Goal: Download file/media

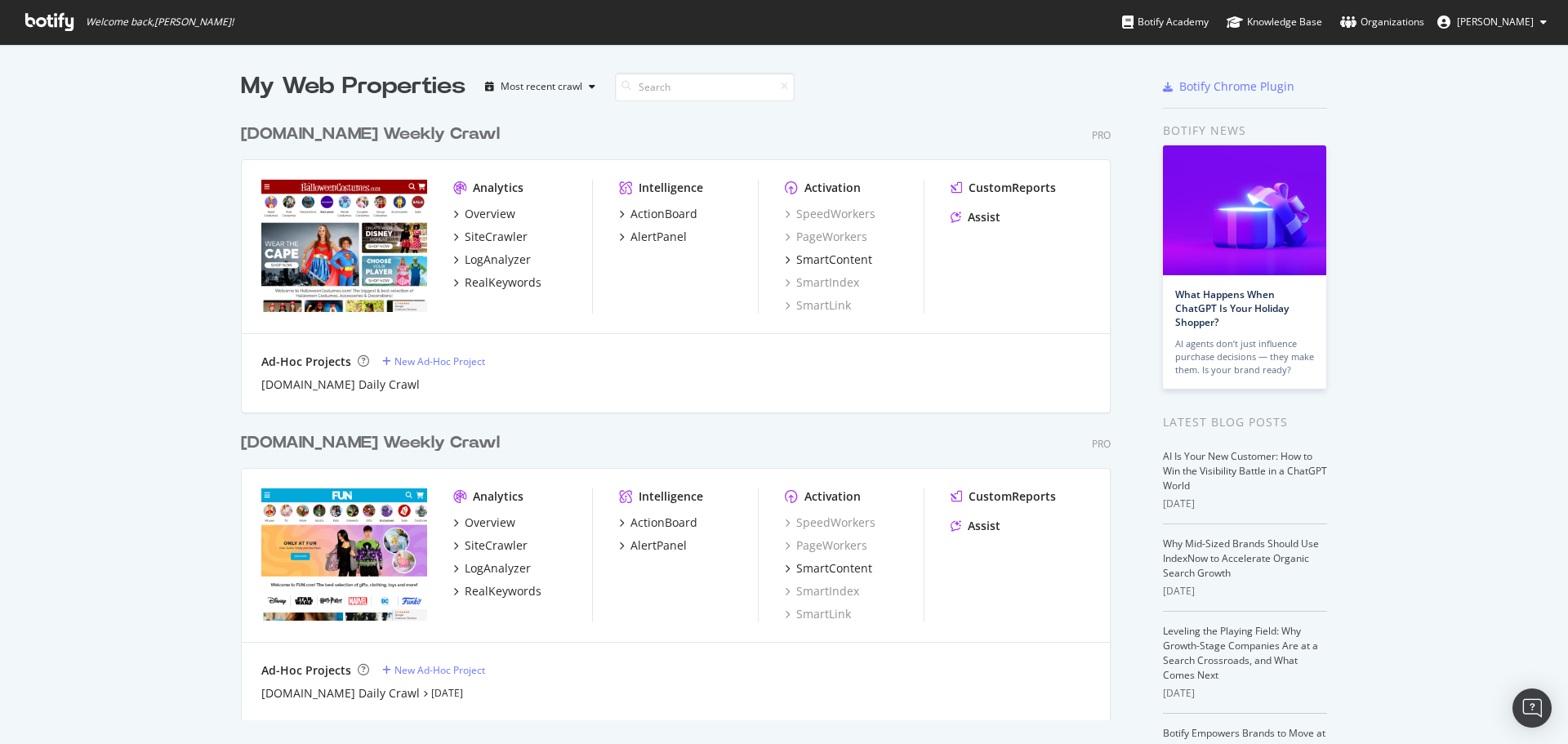
scroll to position [731, 1544]
drag, startPoint x: 106, startPoint y: 471, endPoint x: 227, endPoint y: 448, distance: 123.2
click at [109, 470] on div "My Web Properties Most recent crawl [DOMAIN_NAME] Weekly Crawl Pro Analytics Ov…" at bounding box center [784, 451] width 1568 height 815
click at [486, 232] on div "SiteCrawler" at bounding box center [496, 236] width 63 height 16
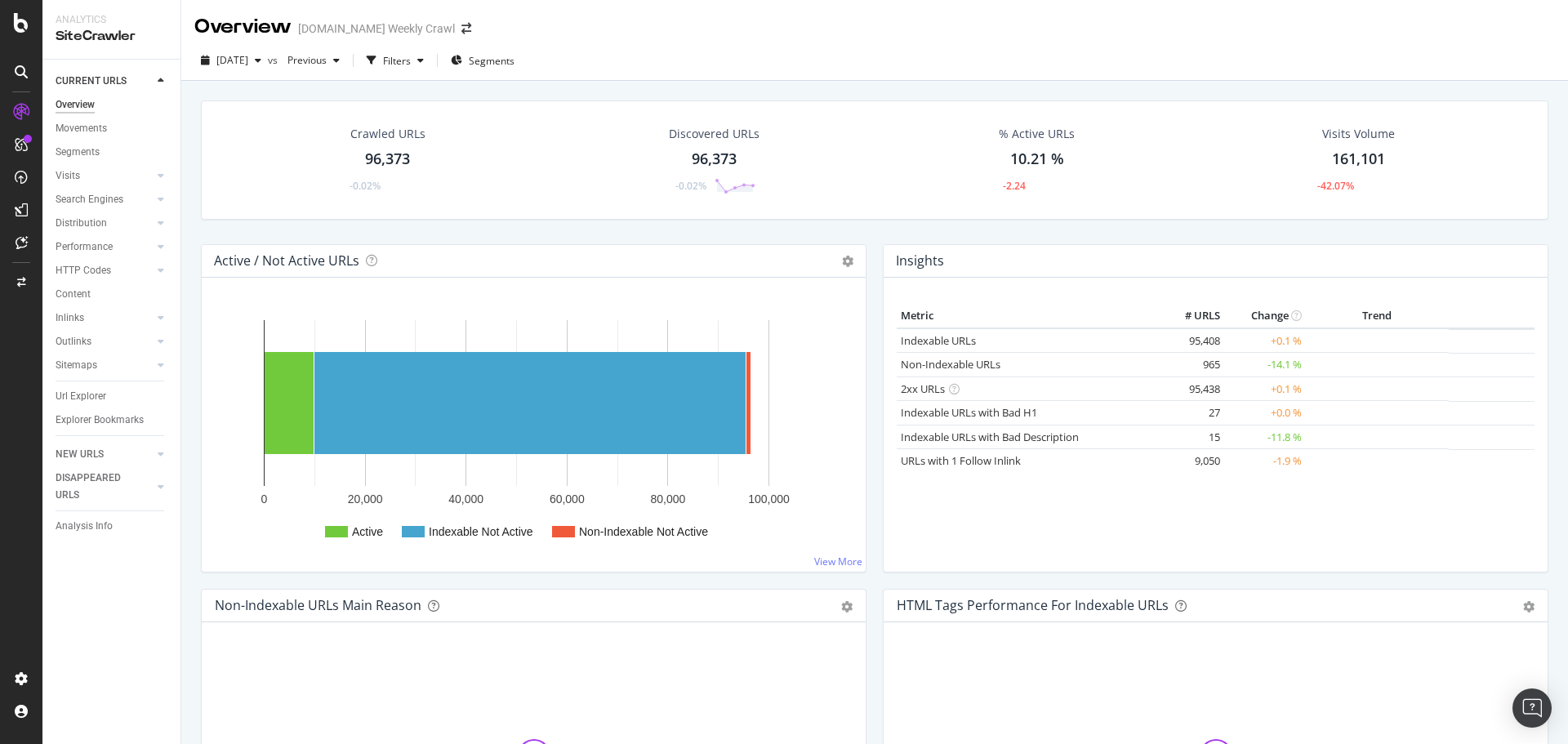
click at [189, 224] on div "Crawled URLs 96,373 -0.02% Discovered URLs 96,373 -0.02% % Active URLs 10.21 % …" at bounding box center [874, 452] width 1387 height 744
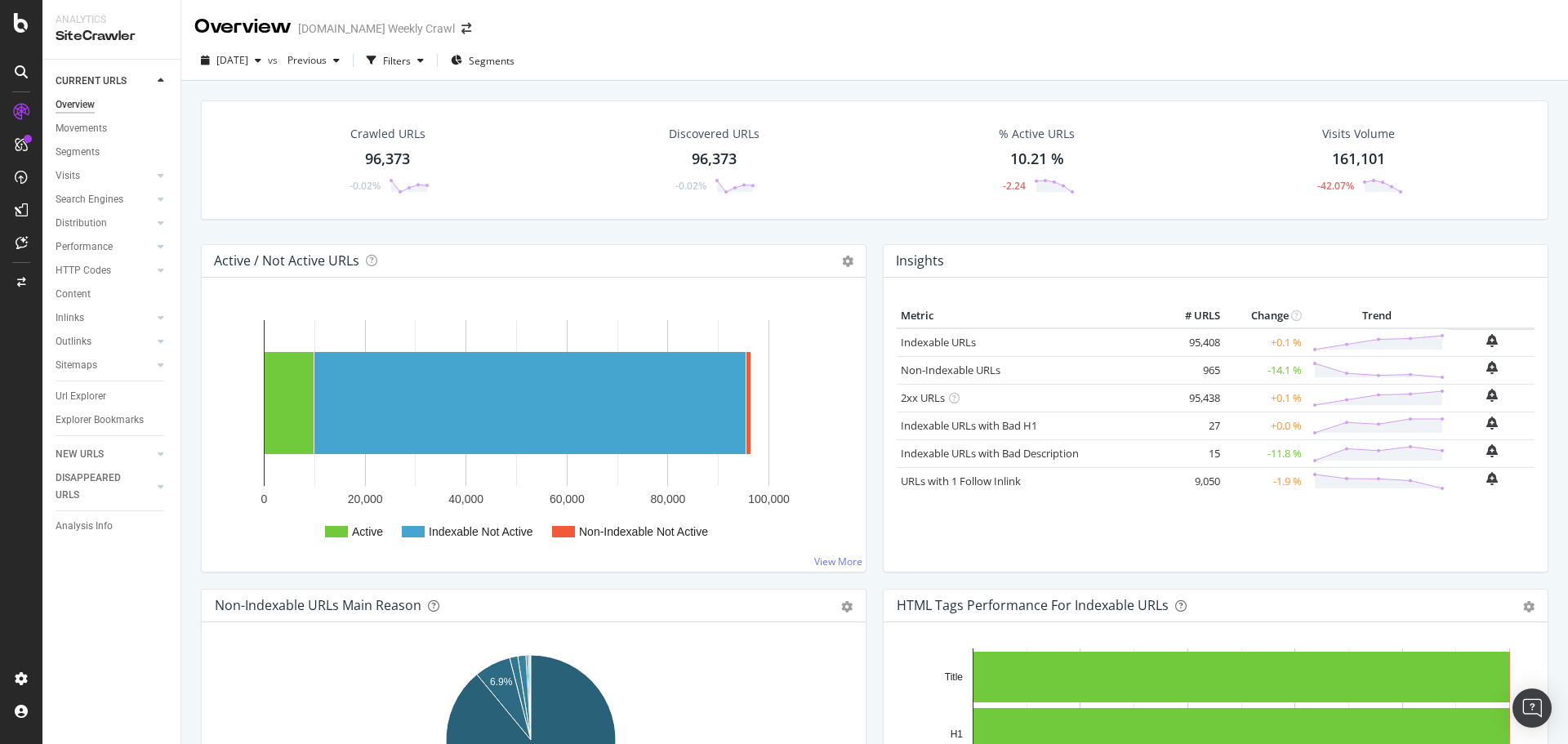
click at [195, 244] on div "Active / Not Active URLs Chart (by Value) Chart (by Percentage) Table Expand Ex…" at bounding box center [534, 417] width 682 height 345
click at [866, 340] on div "Active / Not Active URLs Chart (by Value) Chart (by Percentage) Table Expand Ex…" at bounding box center [534, 417] width 682 height 345
click at [185, 586] on div "Crawled URLs 96,373 -0.02% Discovered URLs 96,373 -0.02% % Active URLs 10.21 % …" at bounding box center [874, 452] width 1387 height 744
drag, startPoint x: 722, startPoint y: 155, endPoint x: 736, endPoint y: 159, distance: 14.6
click at [722, 155] on div "96,373" at bounding box center [714, 159] width 45 height 21
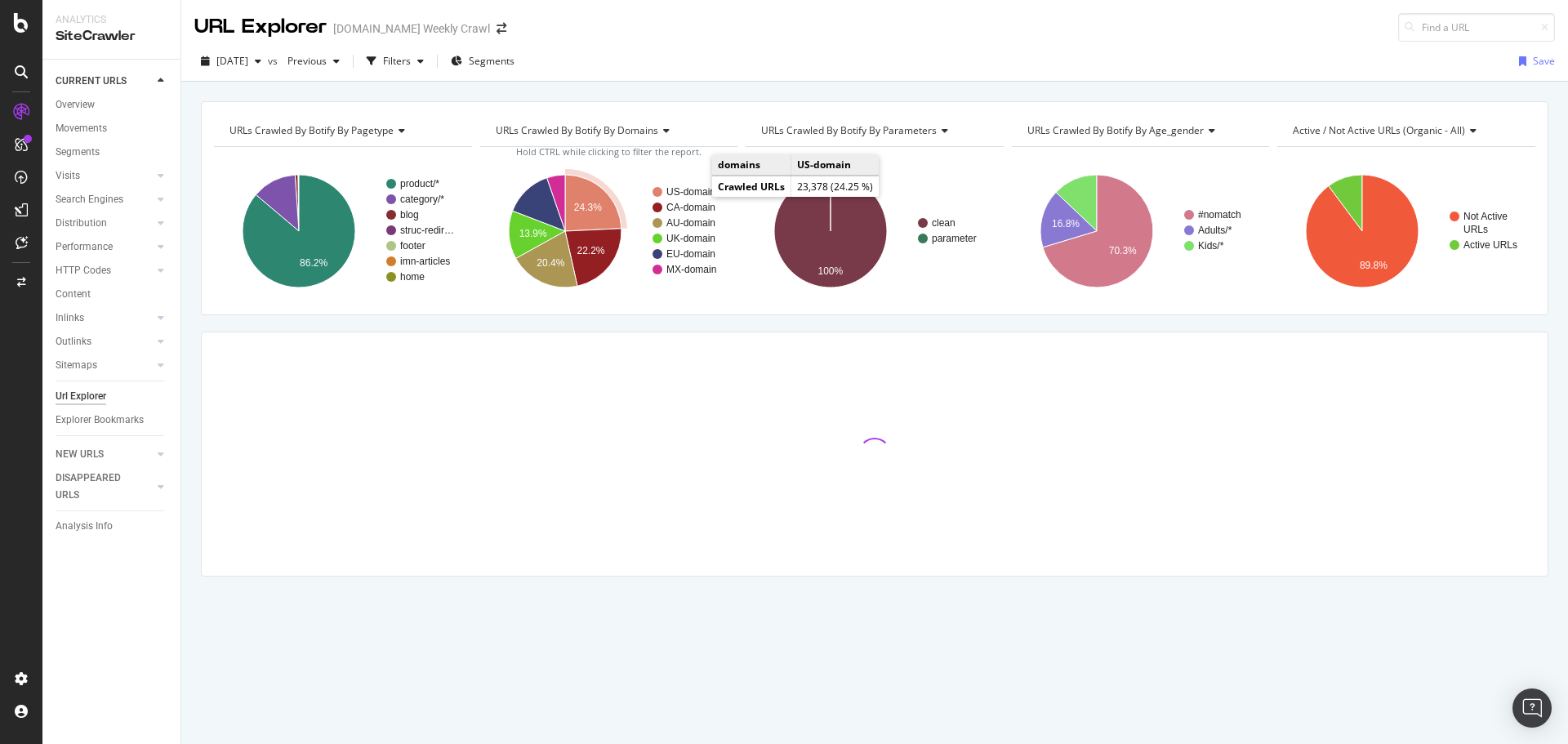
click at [684, 192] on text "US-domain" at bounding box center [691, 192] width 49 height 12
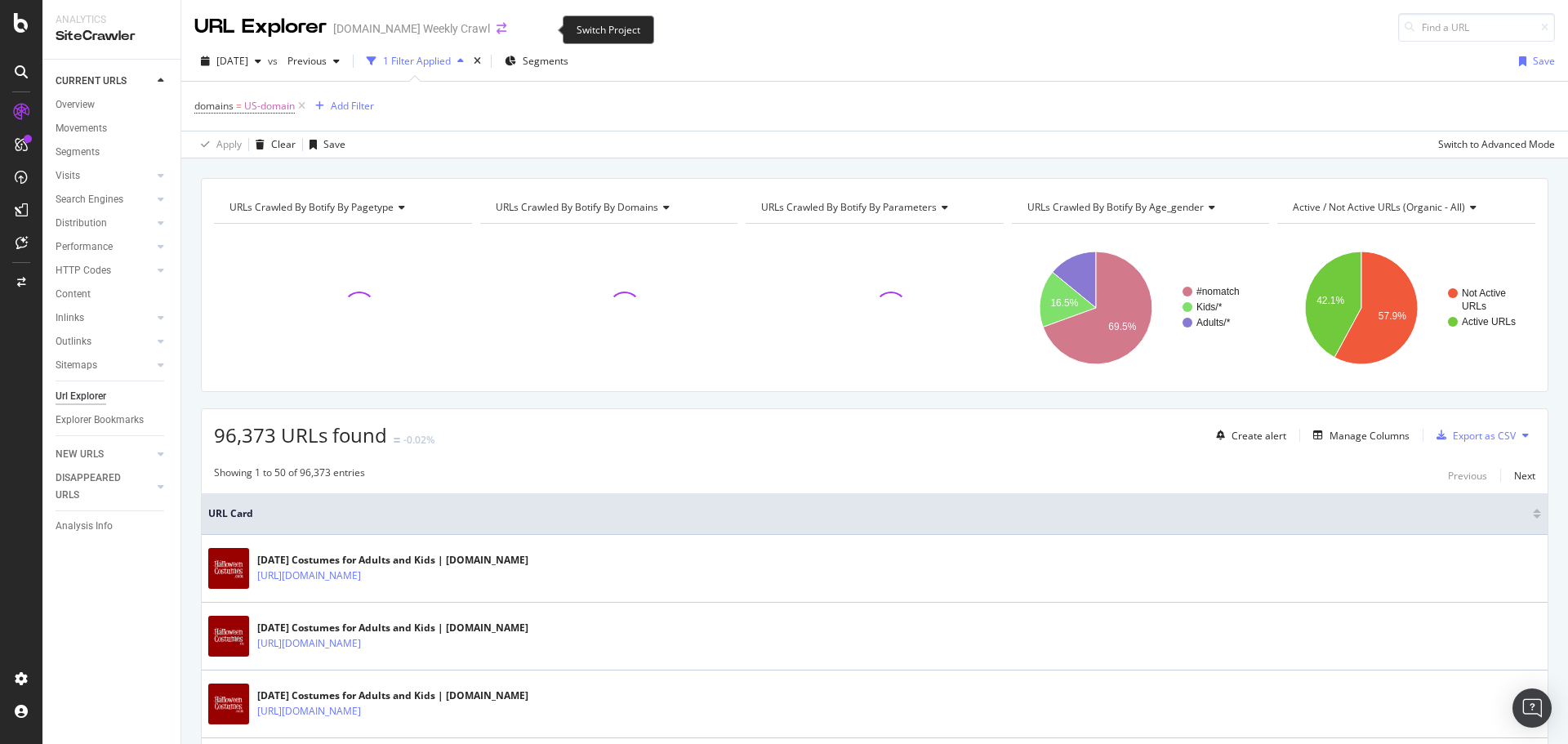
click at [507, 25] on icon "arrow-right-arrow-left" at bounding box center [502, 29] width 10 height 12
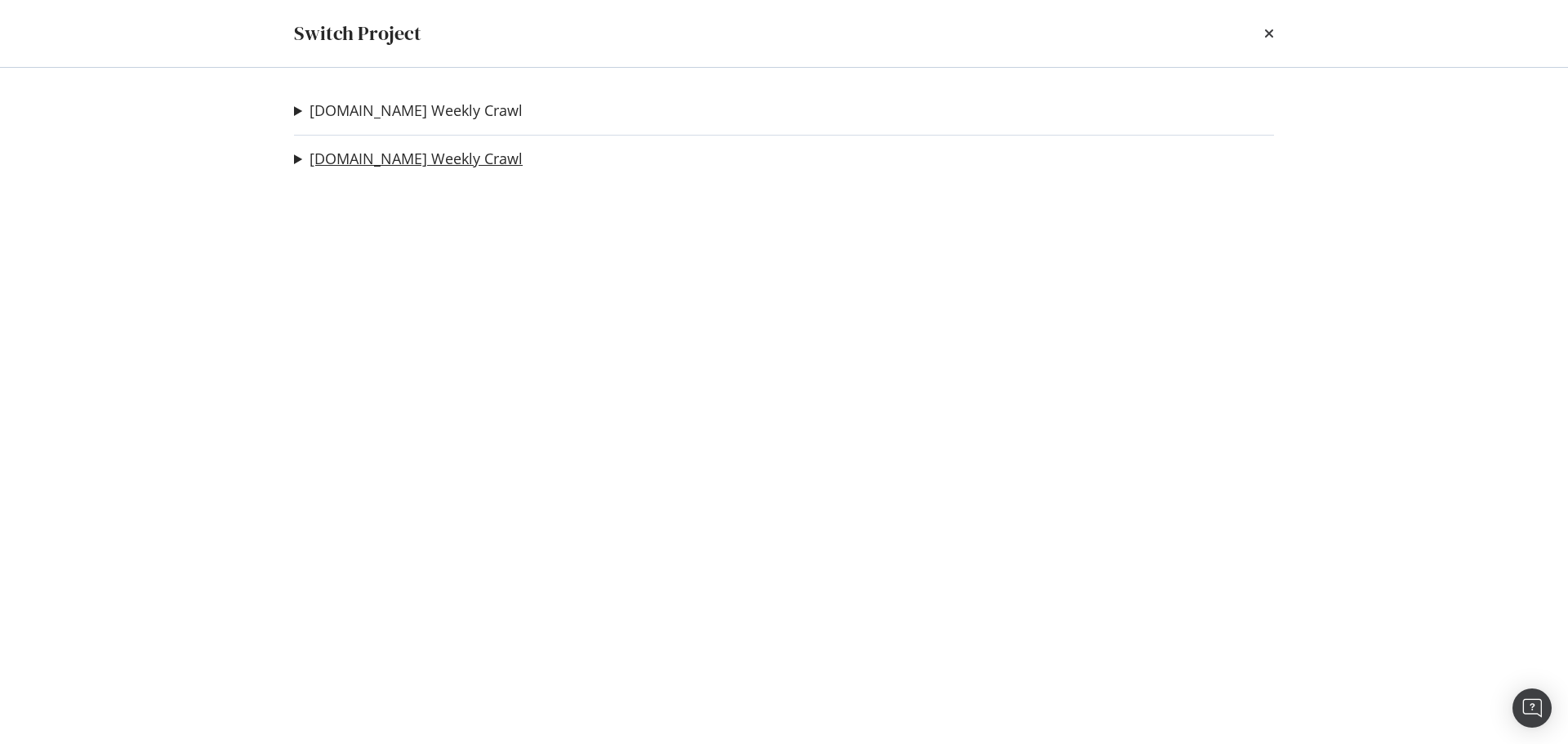
click at [404, 158] on link "[DOMAIN_NAME] Weekly Crawl" at bounding box center [416, 159] width 213 height 17
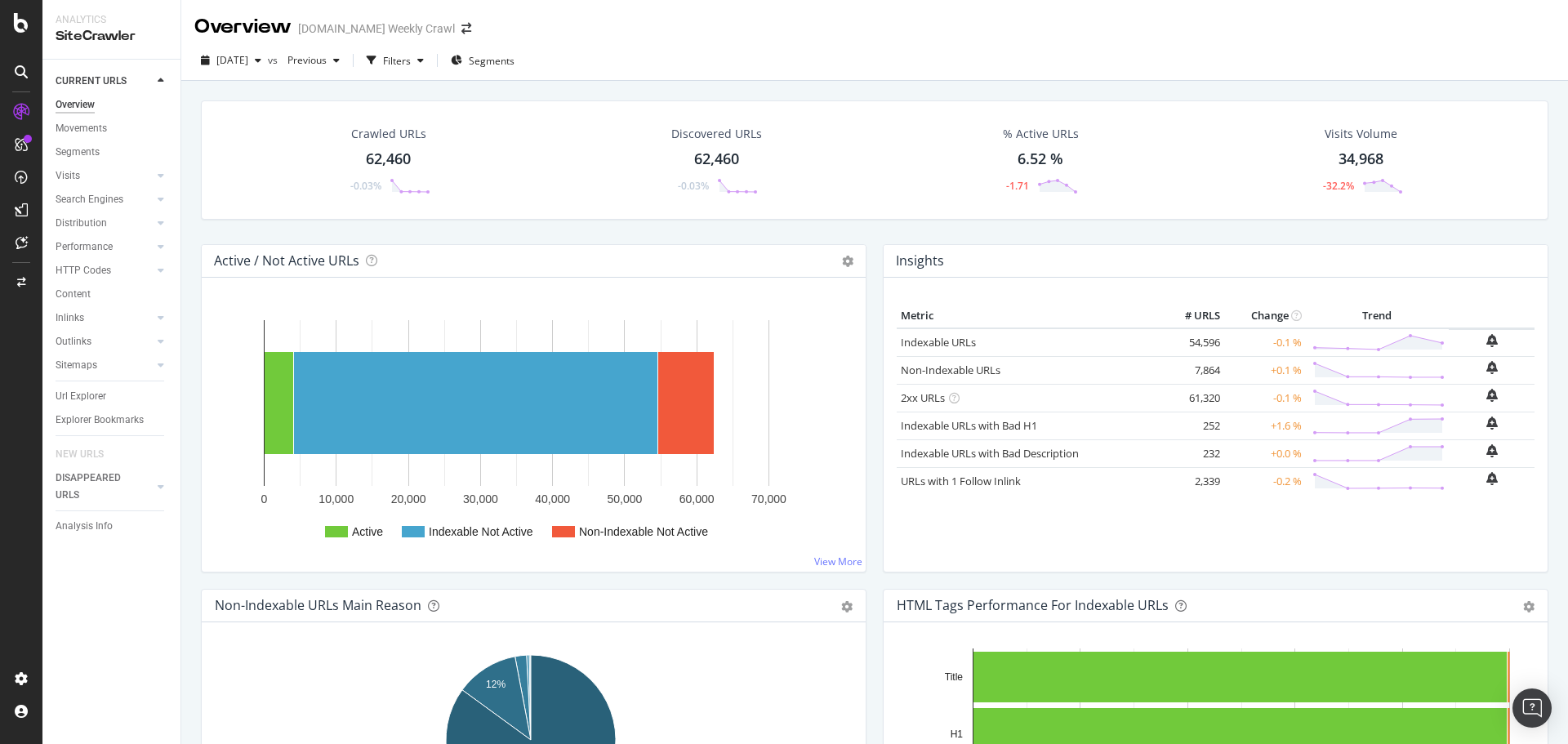
click at [702, 152] on div "62,460" at bounding box center [716, 159] width 45 height 21
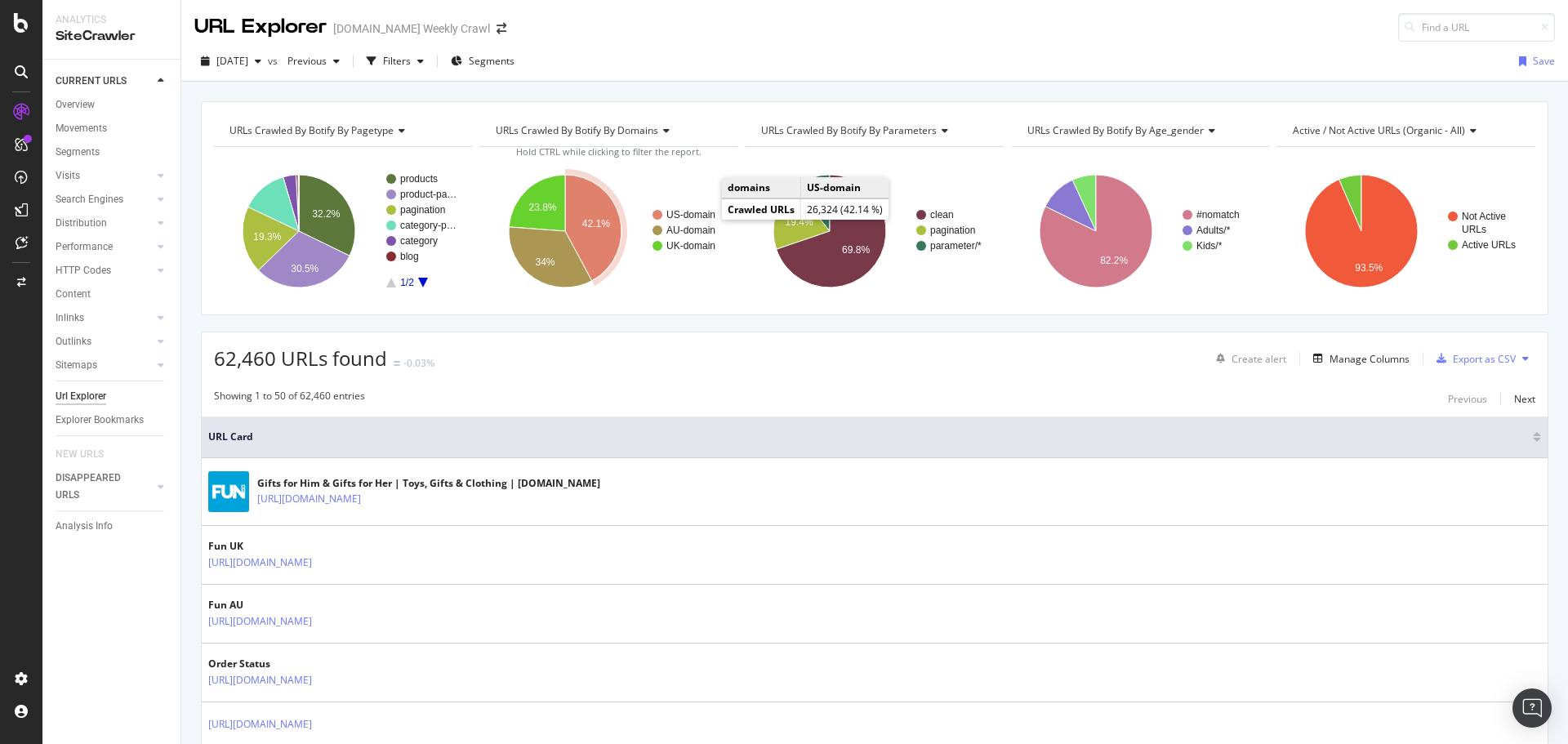
click at [689, 214] on text "US-domain" at bounding box center [691, 215] width 49 height 12
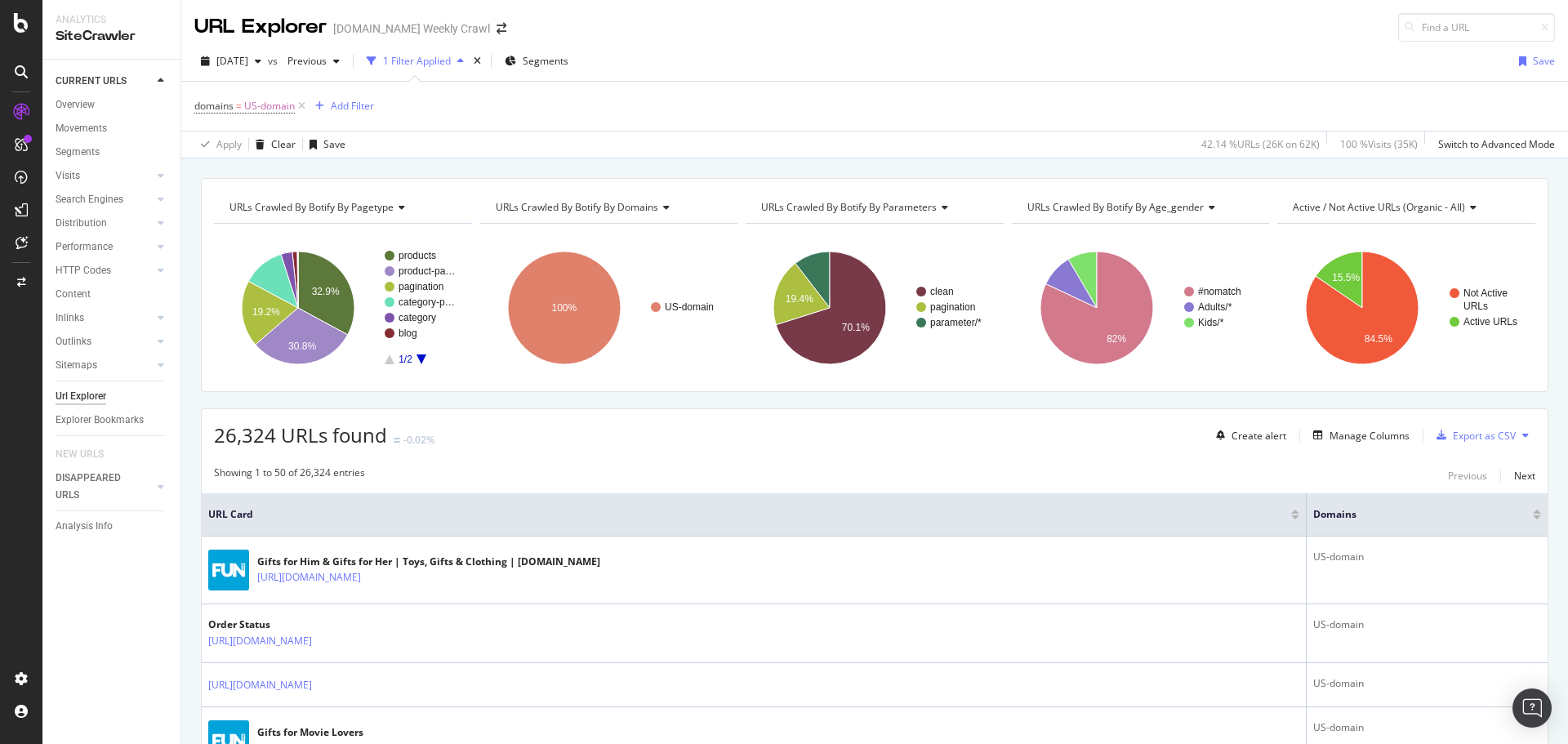
click at [1488, 432] on div "Export as CSV" at bounding box center [1485, 436] width 63 height 14
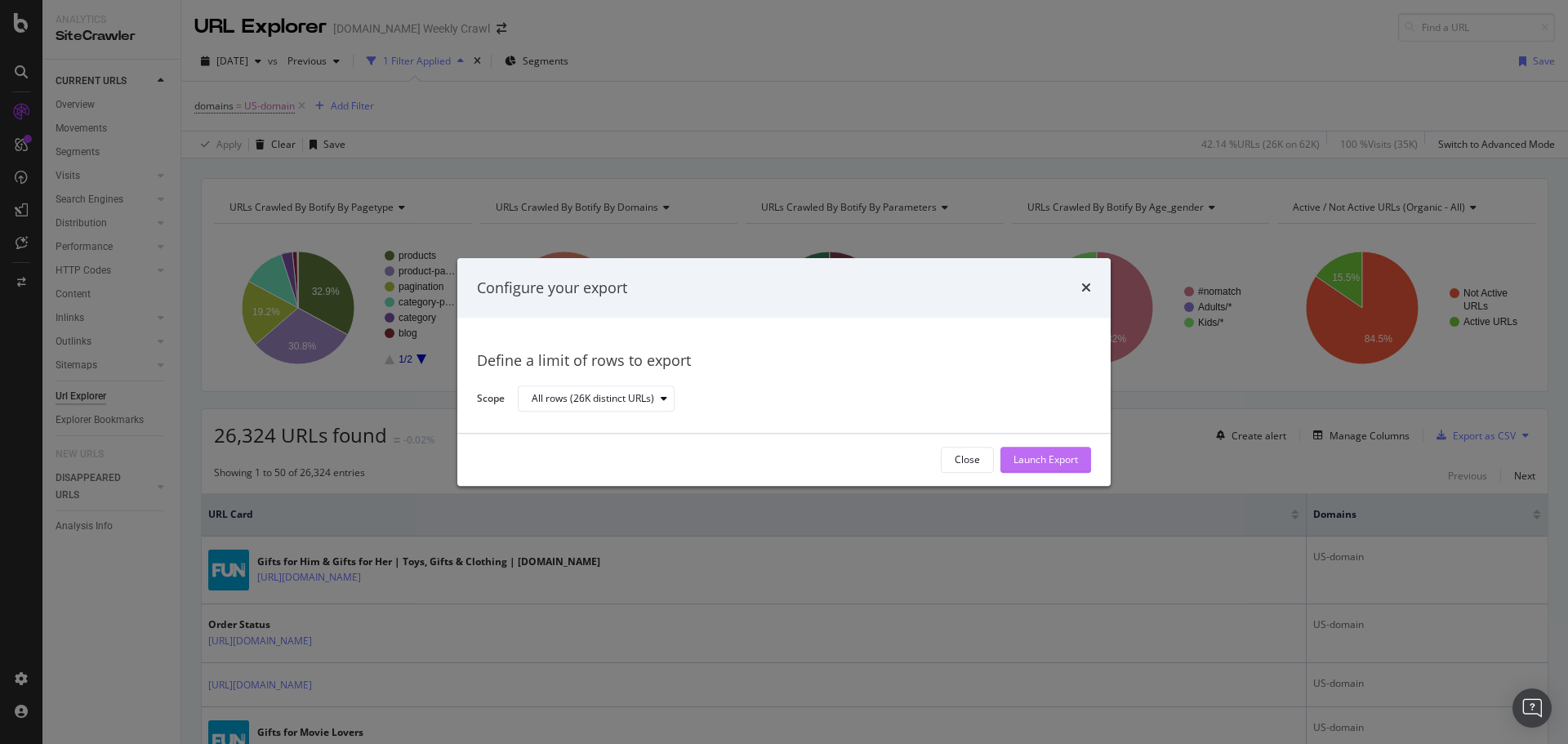
click at [1035, 459] on div "Launch Export" at bounding box center [1046, 460] width 65 height 14
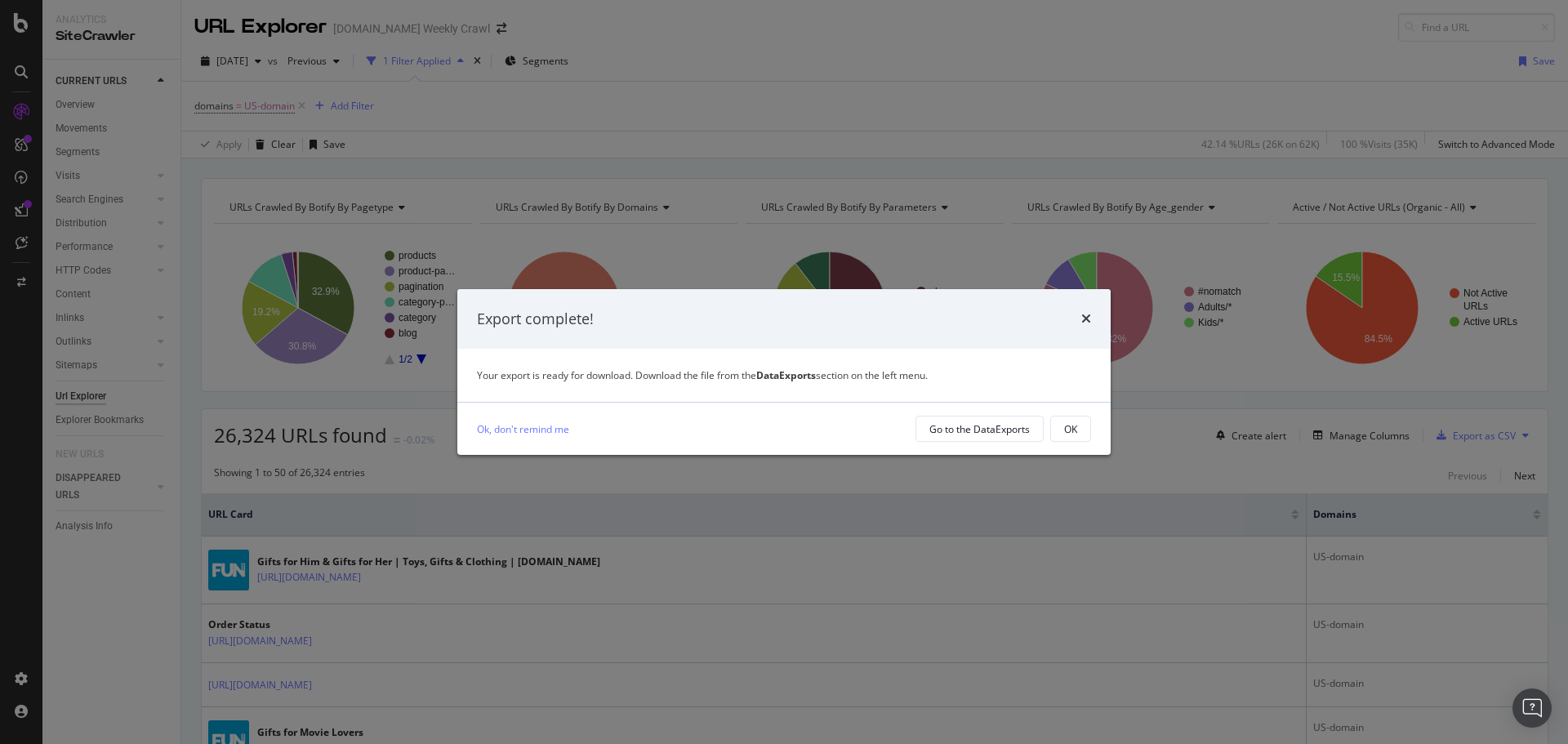
click at [1140, 402] on div "Export complete! Your export is ready for download. Download the file from the …" at bounding box center [784, 372] width 1568 height 744
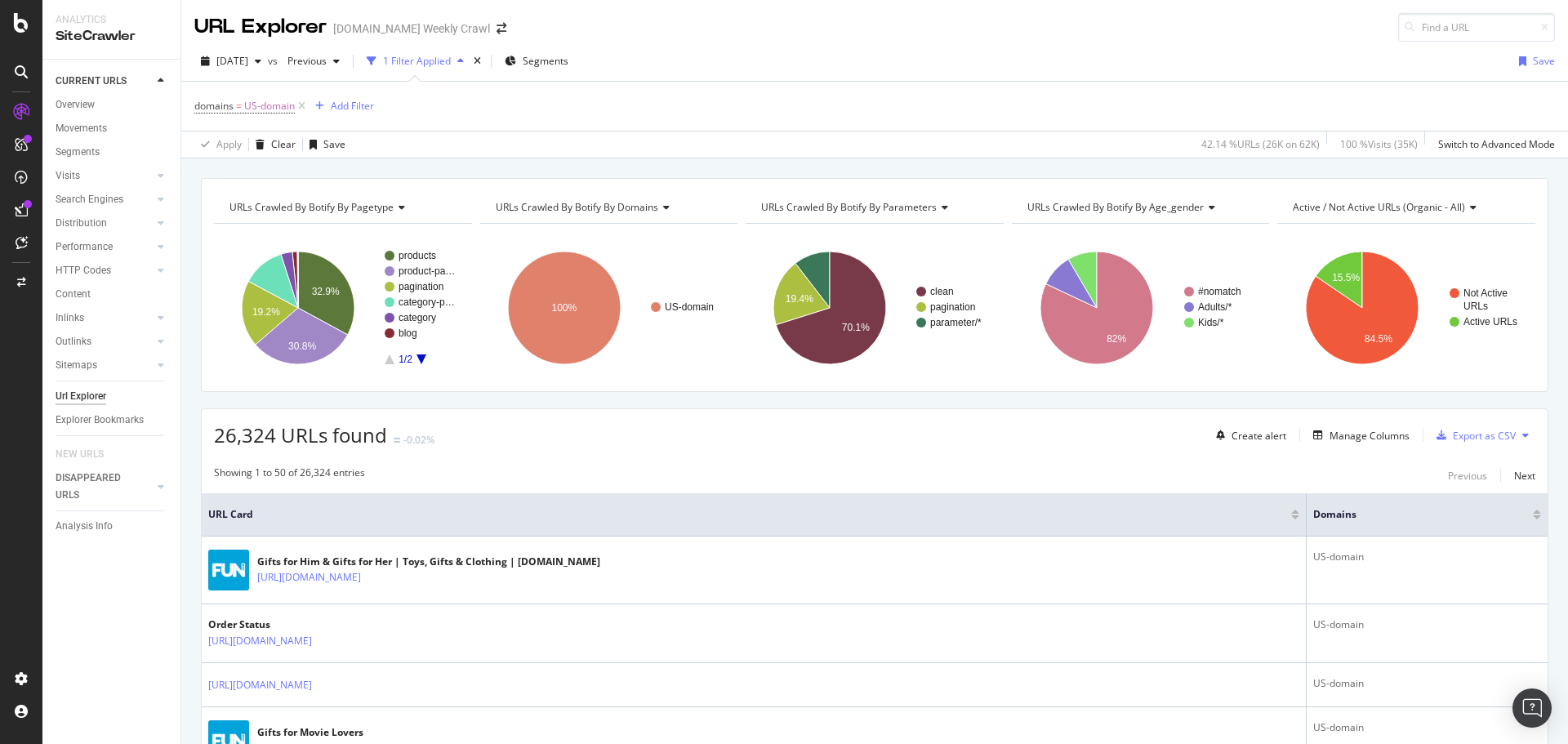
click at [27, 205] on div at bounding box center [27, 204] width 8 height 8
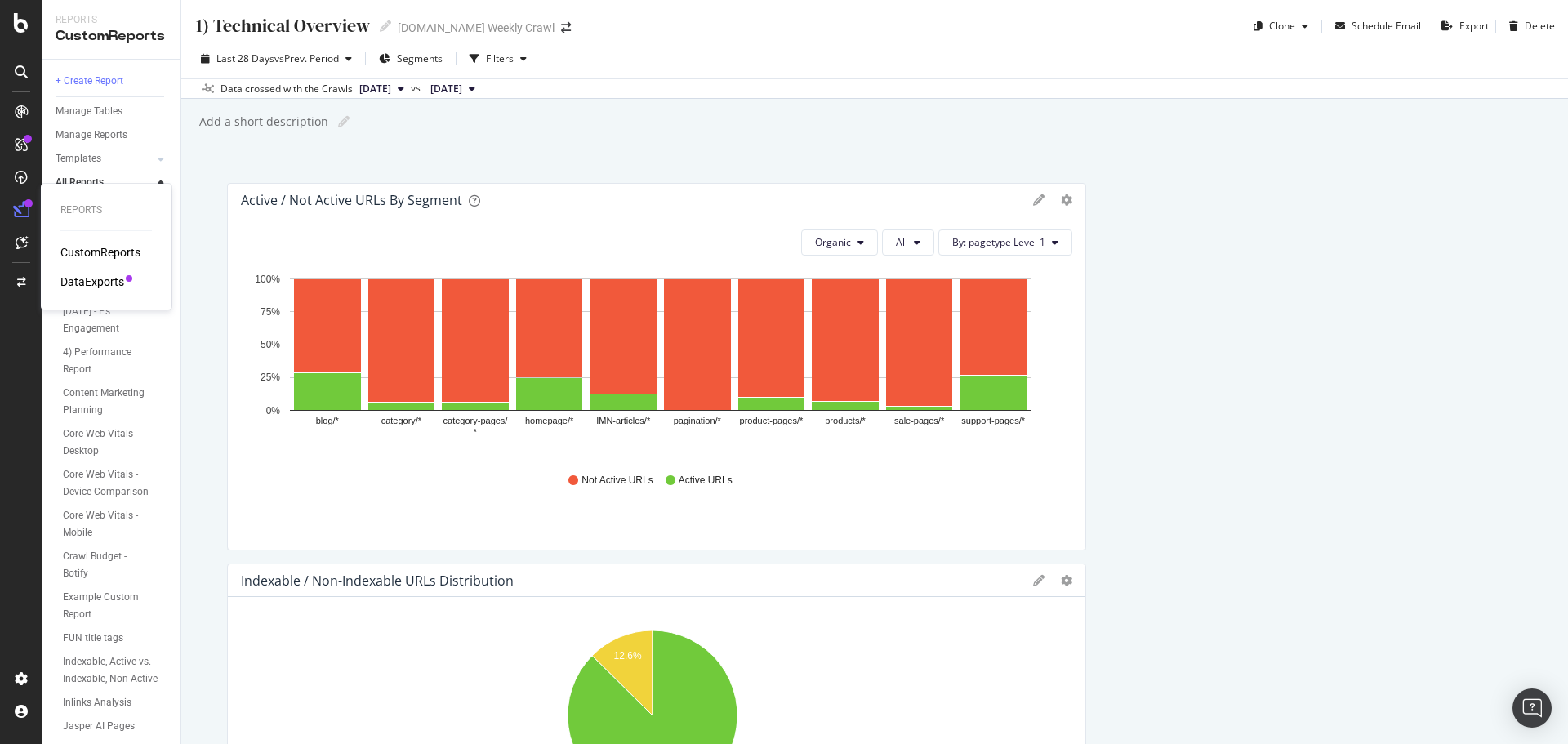
click at [105, 283] on div "DataExports" at bounding box center [92, 281] width 64 height 16
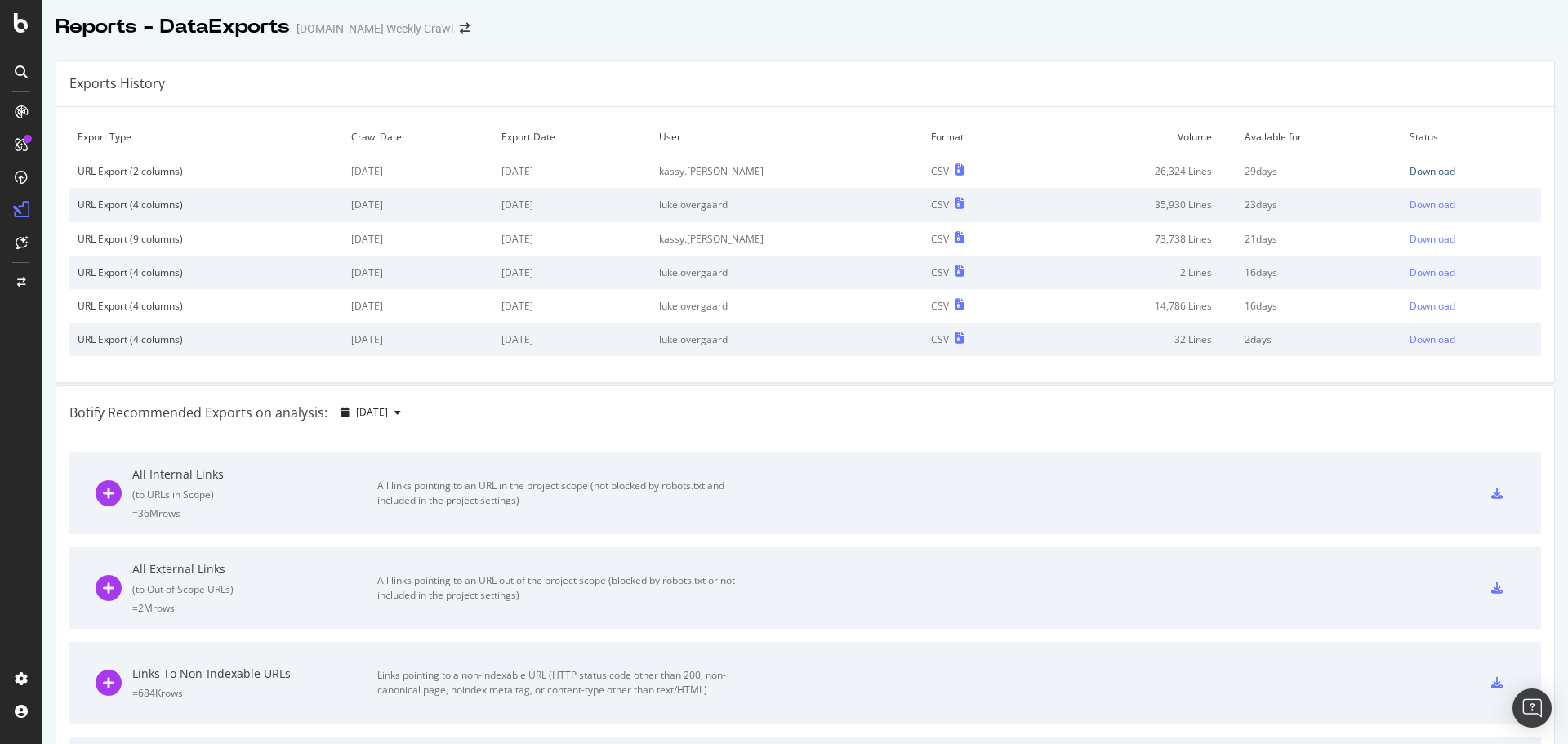
click at [1410, 165] on div "Download" at bounding box center [1432, 170] width 46 height 14
drag, startPoint x: 1157, startPoint y: 45, endPoint x: 1093, endPoint y: 70, distance: 68.7
click at [1157, 45] on div at bounding box center [805, 44] width 1526 height 7
drag, startPoint x: 1276, startPoint y: 40, endPoint x: 1246, endPoint y: 46, distance: 30.6
click at [1246, 46] on div "Reports - DataExports [DOMAIN_NAME] Weekly Crawl Exports History Export Type Cr…" at bounding box center [805, 372] width 1526 height 744
